Goal: Find specific page/section: Find specific page/section

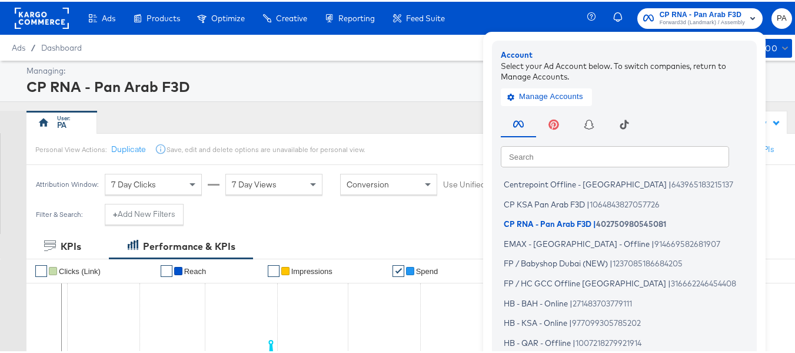
click at [601, 160] on input "text" at bounding box center [615, 154] width 228 height 21
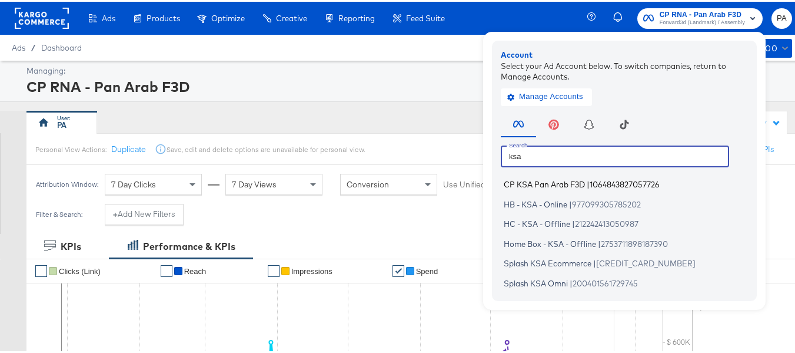
type input "ksa"
click at [603, 182] on span "1064843827057726" at bounding box center [625, 182] width 70 height 9
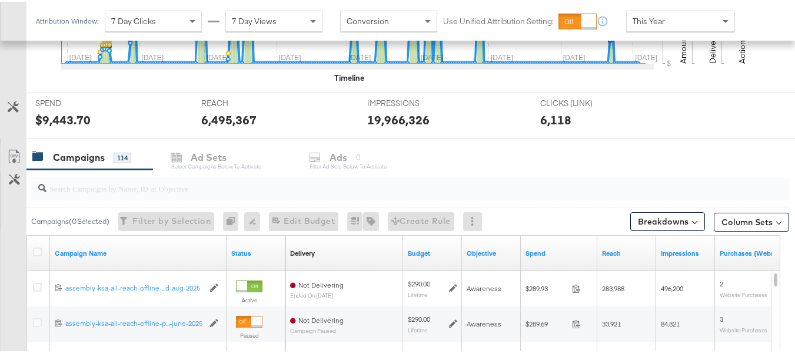
scroll to position [412, 0]
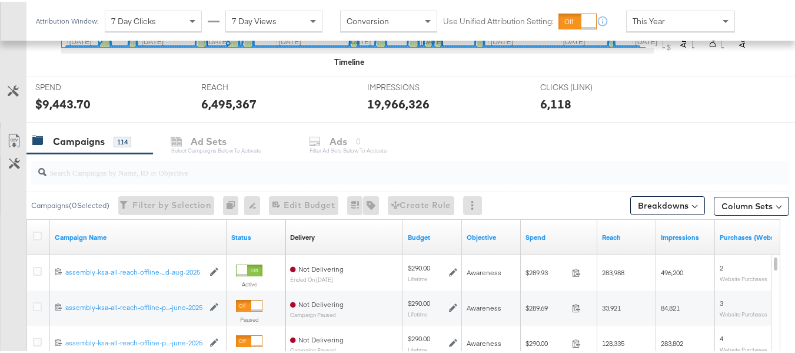
click at [148, 175] on input "search" at bounding box center [385, 165] width 676 height 23
paste input "buraidah-geo-target-21st-[DATE]"
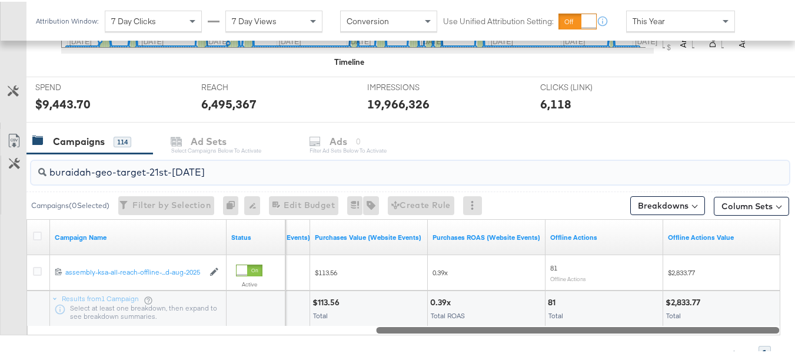
drag, startPoint x: 274, startPoint y: 328, endPoint x: 679, endPoint y: 331, distance: 405.7
click at [679, 331] on div at bounding box center [577, 328] width 403 height 10
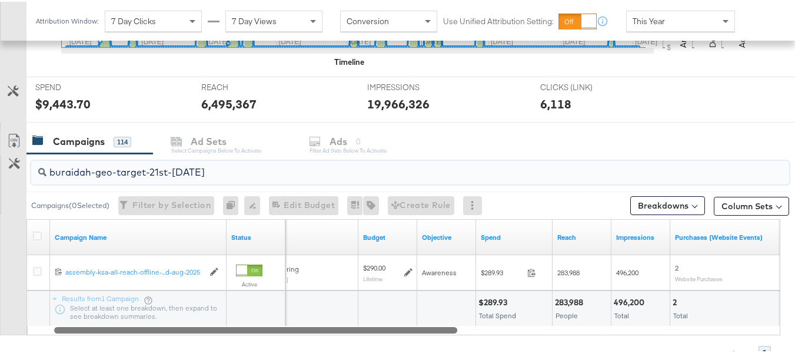
drag, startPoint x: 684, startPoint y: 327, endPoint x: 362, endPoint y: 344, distance: 321.9
click at [362, 344] on div "buraidah-geo-target-21st-[DATE] Campaigns ( 0 Selected) Filter by Selection Fil…" at bounding box center [395, 255] width 790 height 207
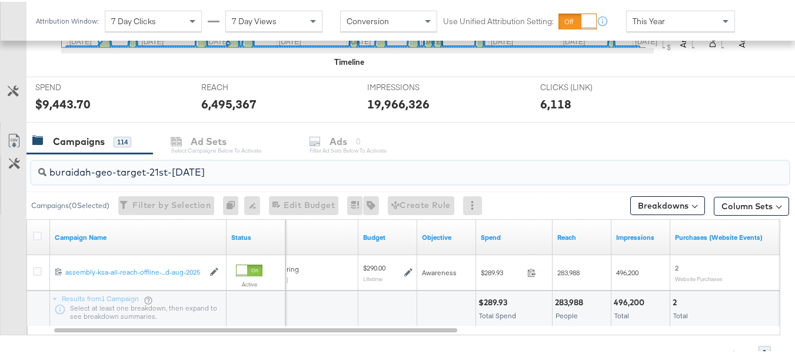
type input "buraidah-geo-target-21st-[DATE]"
